Goal: Task Accomplishment & Management: Manage account settings

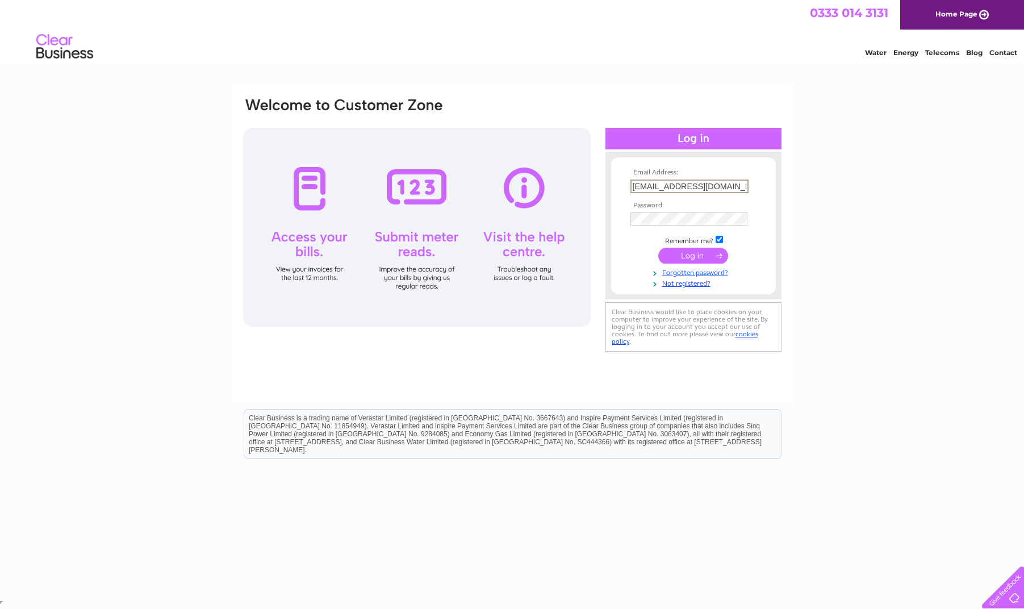
type input "[EMAIL_ADDRESS][DOMAIN_NAME]"
click at [693, 254] on input "submit" at bounding box center [693, 256] width 70 height 16
click at [709, 259] on input "submit" at bounding box center [693, 256] width 70 height 16
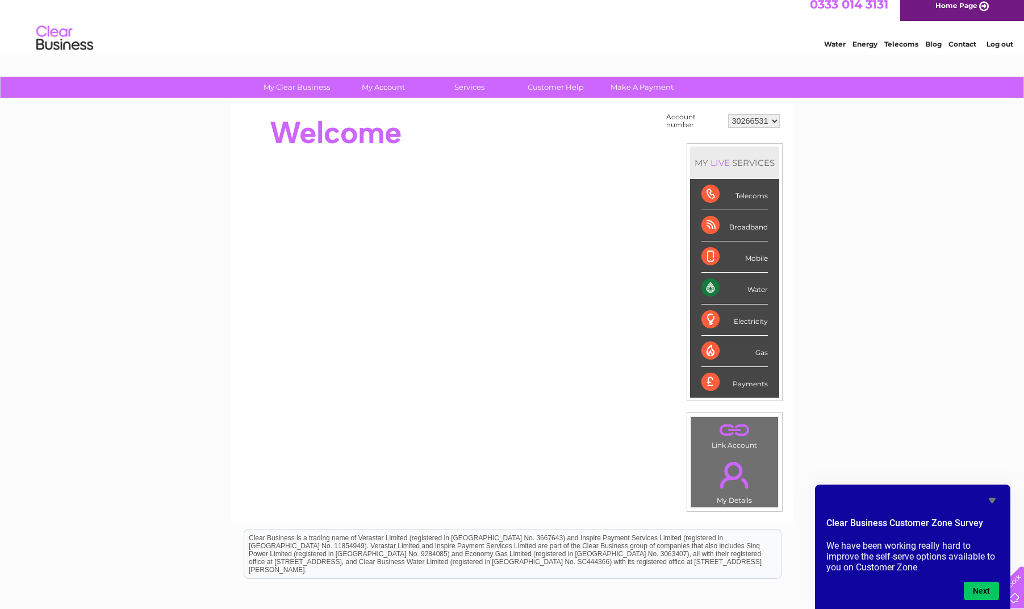
scroll to position [11, 1]
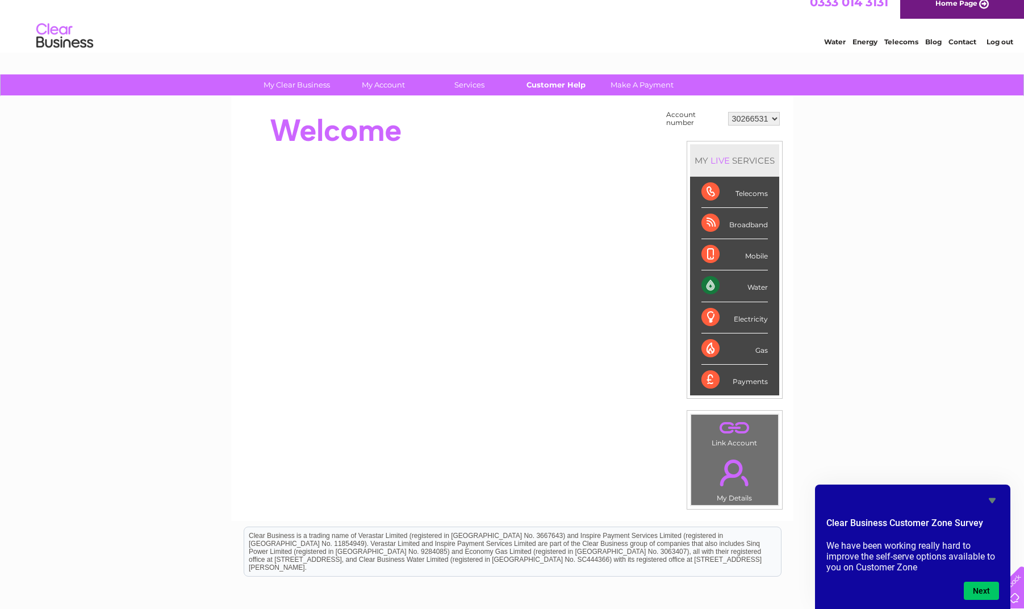
click at [572, 87] on link "Customer Help" at bounding box center [556, 84] width 94 height 21
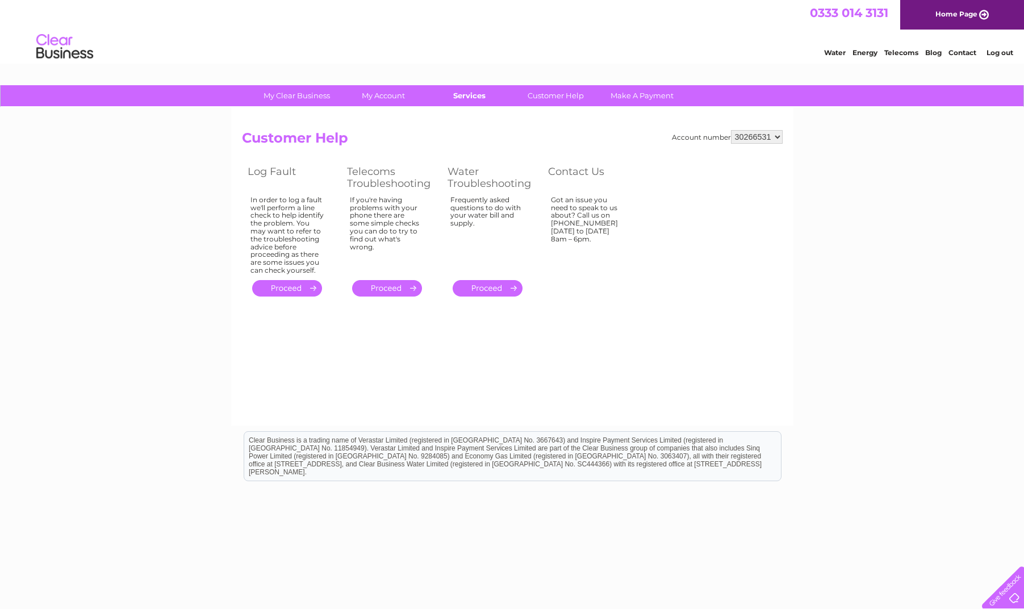
click at [478, 98] on link "Services" at bounding box center [469, 95] width 94 height 21
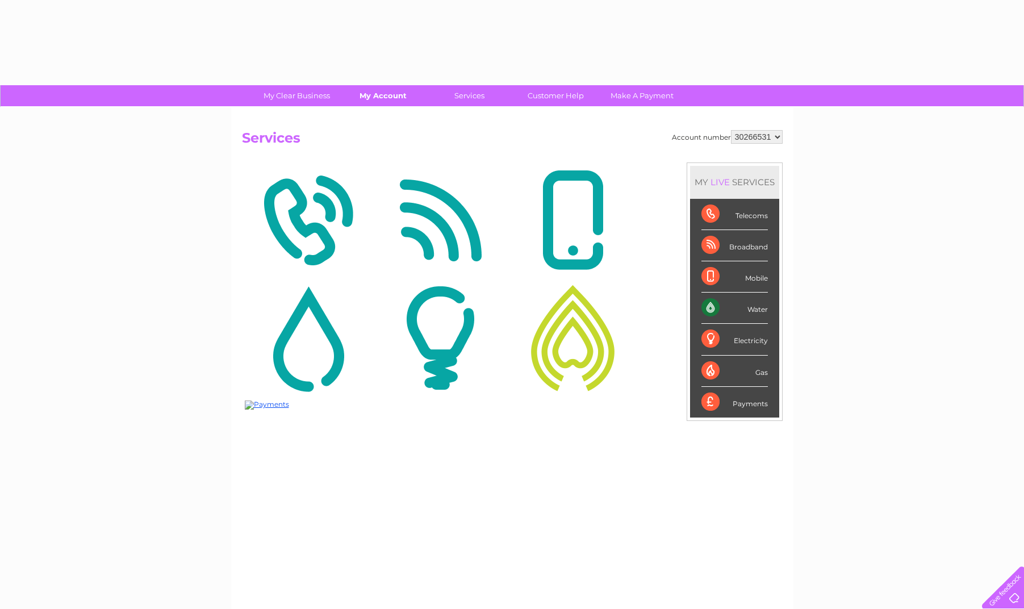
click at [394, 98] on link "My Account" at bounding box center [383, 95] width 94 height 21
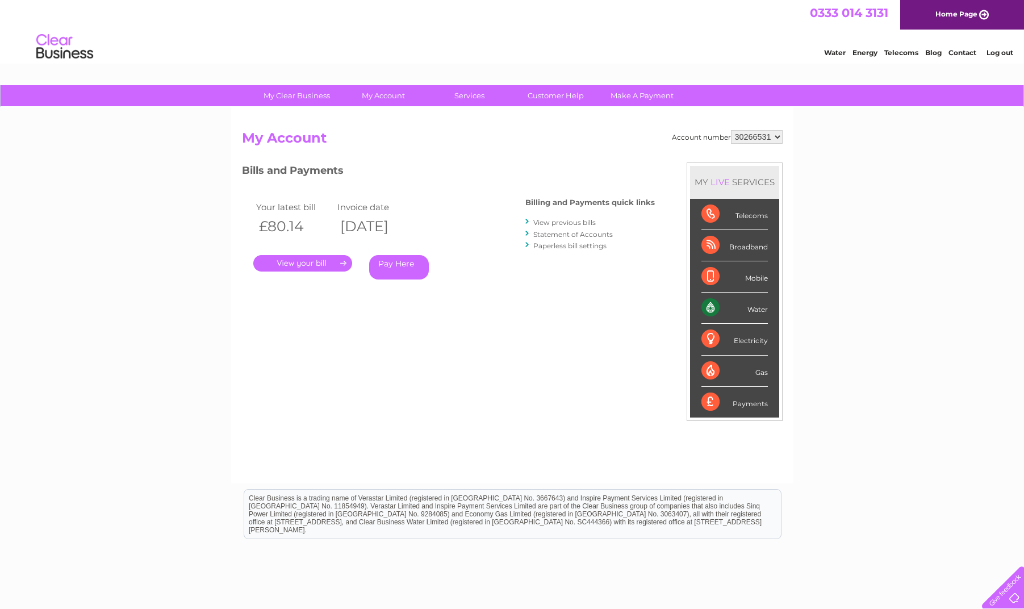
click at [324, 262] on link "." at bounding box center [302, 263] width 99 height 16
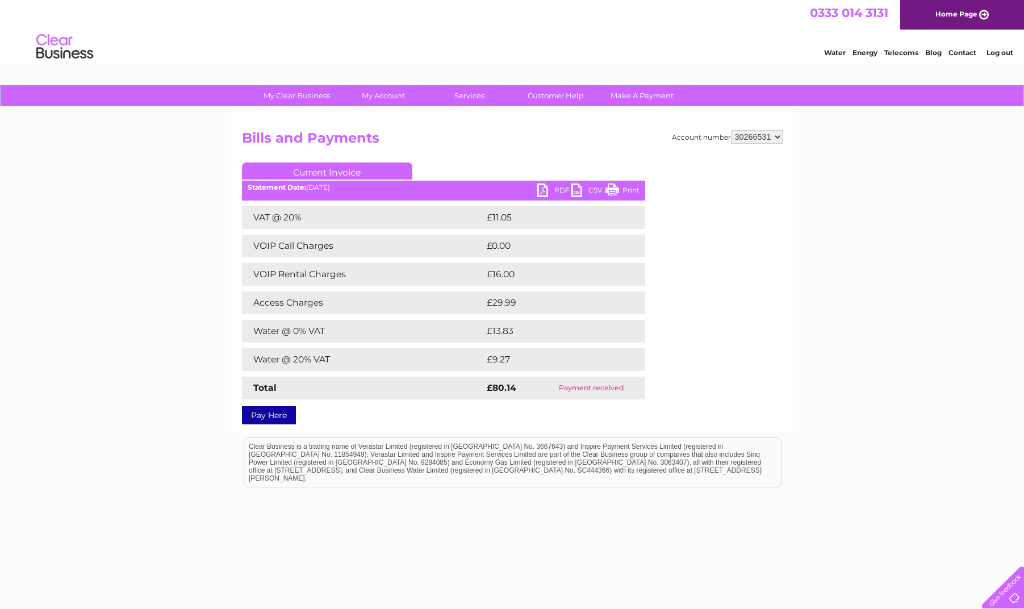
click at [549, 195] on link "PDF" at bounding box center [554, 191] width 34 height 16
